Goal: Task Accomplishment & Management: Manage account settings

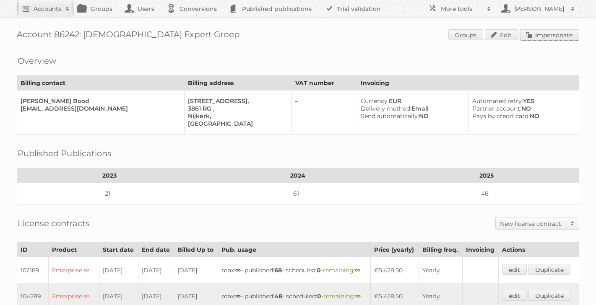
click at [557, 33] on link "Impersonate" at bounding box center [549, 34] width 59 height 11
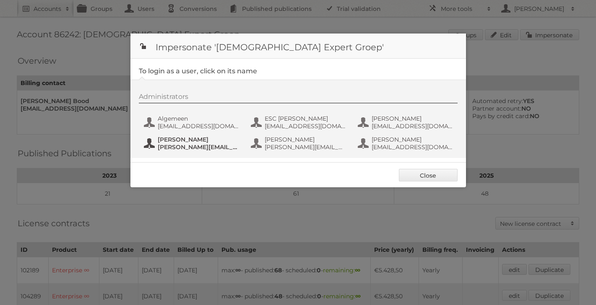
click at [201, 142] on span "Rosalie Teuben" at bounding box center [198, 140] width 81 height 8
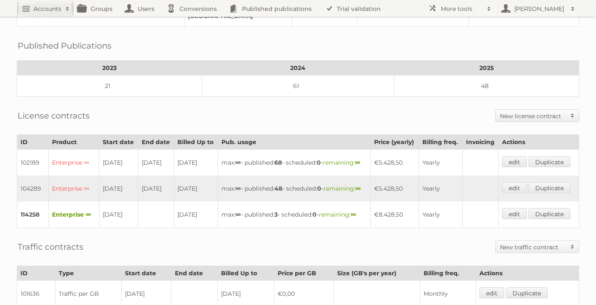
scroll to position [106, 0]
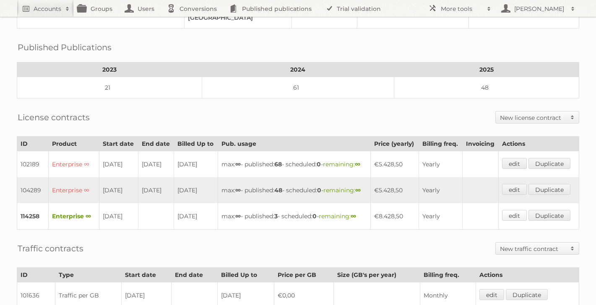
click at [522, 221] on link "edit" at bounding box center [514, 215] width 25 height 11
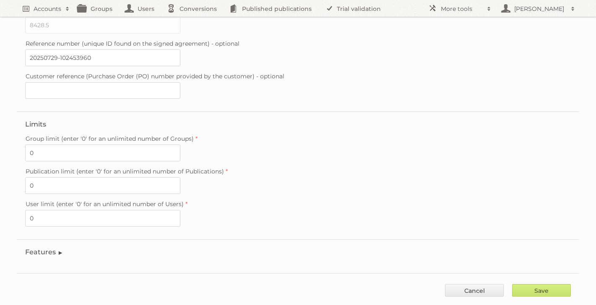
scroll to position [231, 0]
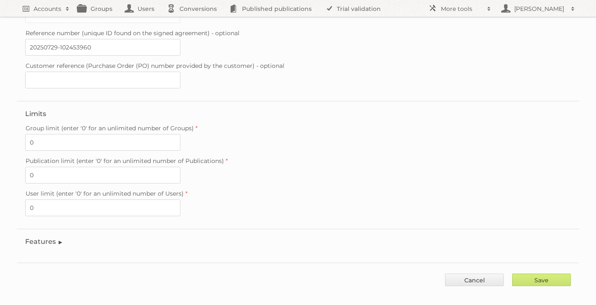
click at [54, 238] on legend "Features" at bounding box center [44, 242] width 38 height 8
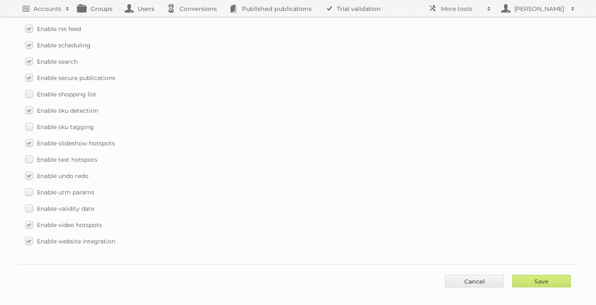
scroll to position [1228, 0]
click at [459, 274] on link "Cancel" at bounding box center [474, 280] width 59 height 13
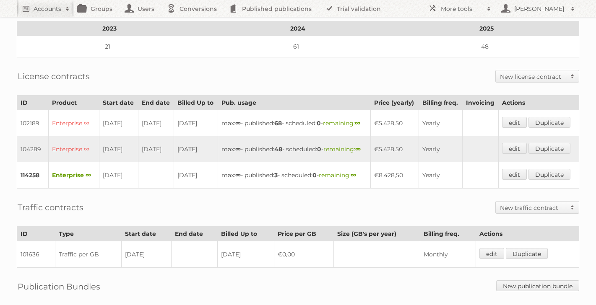
scroll to position [152, 0]
